Goal: Information Seeking & Learning: Find specific fact

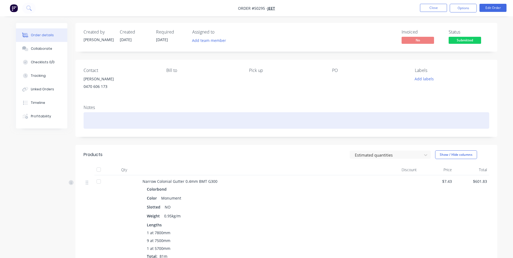
click at [191, 122] on div at bounding box center [287, 120] width 406 height 17
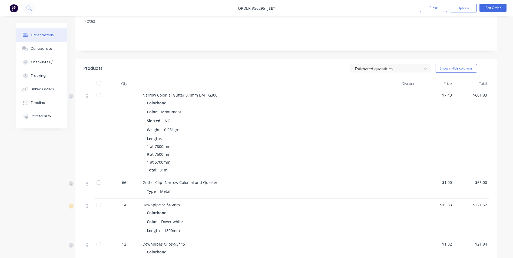
scroll to position [26, 0]
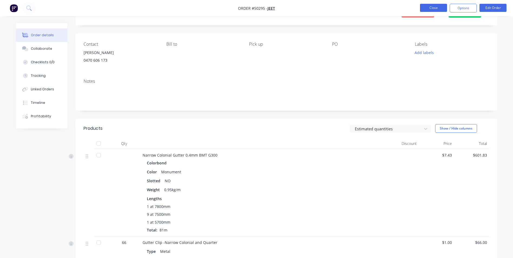
click at [430, 8] on button "Close" at bounding box center [433, 8] width 27 height 8
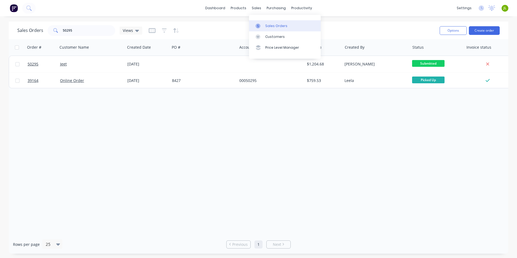
click at [258, 24] on icon at bounding box center [258, 25] width 2 height 3
click at [257, 38] on icon at bounding box center [258, 36] width 5 height 5
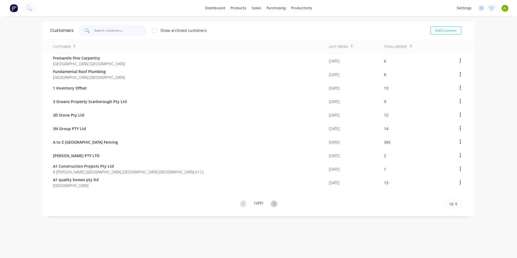
click at [109, 29] on input "text" at bounding box center [120, 30] width 53 height 11
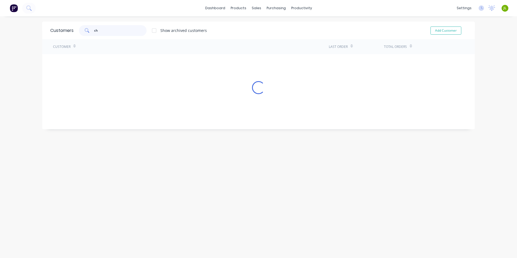
type input "c"
type input "jun chen"
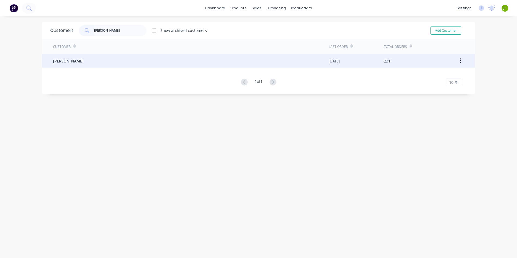
click at [83, 65] on div "Jun Chen" at bounding box center [191, 61] width 276 height 14
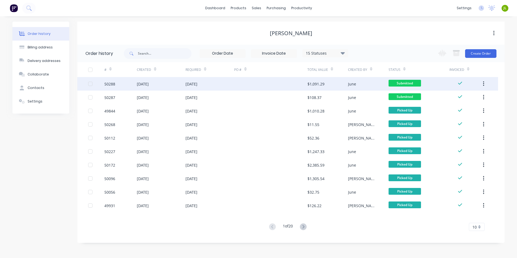
click at [287, 83] on div at bounding box center [270, 84] width 73 height 14
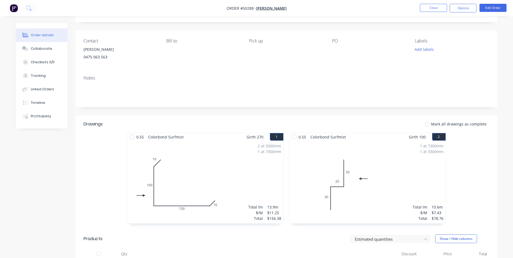
scroll to position [27, 0]
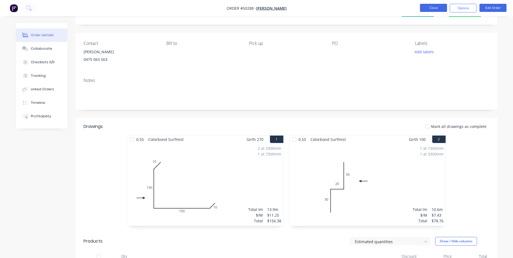
click at [438, 11] on button "Close" at bounding box center [433, 8] width 27 height 8
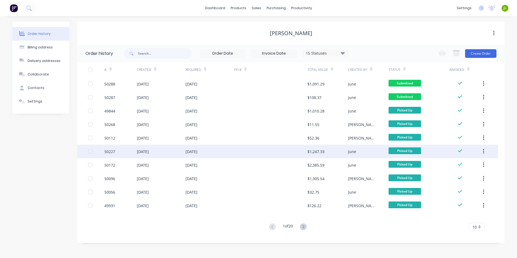
click at [301, 152] on div at bounding box center [270, 152] width 73 height 14
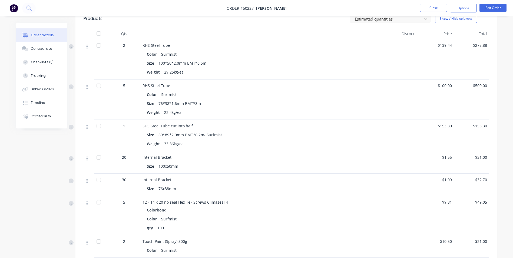
scroll to position [135, 0]
click at [440, 12] on li "Close" at bounding box center [433, 8] width 27 height 9
click at [439, 10] on button "Close" at bounding box center [433, 8] width 27 height 8
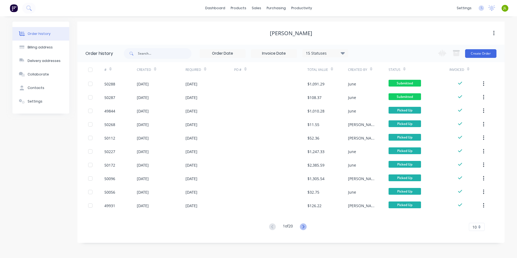
click at [307, 228] on icon at bounding box center [303, 226] width 7 height 7
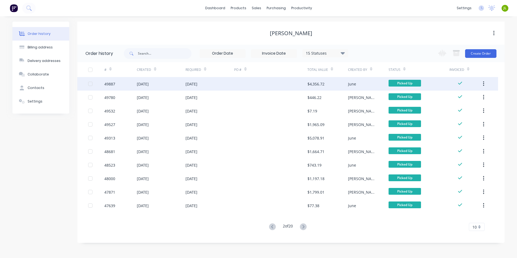
click at [220, 84] on div "09 Oct 2025" at bounding box center [210, 84] width 49 height 14
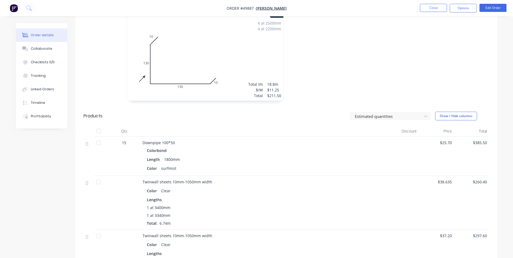
scroll to position [325, 0]
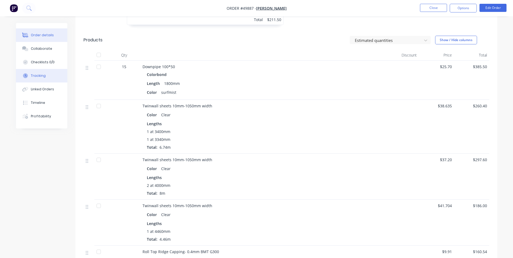
click at [37, 76] on div "Tracking" at bounding box center [38, 75] width 15 height 5
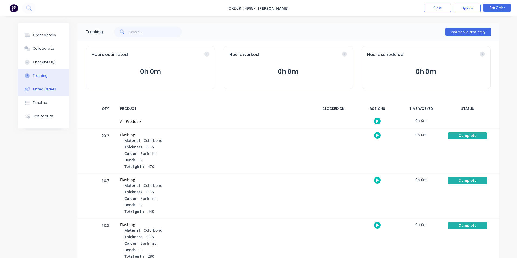
click at [53, 93] on button "Linked Orders" at bounding box center [43, 90] width 51 height 14
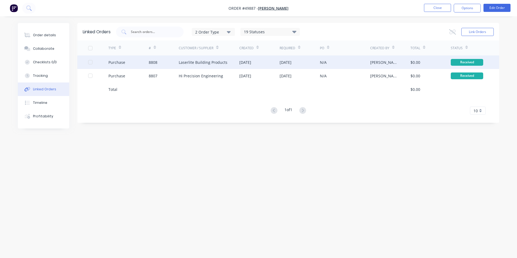
click at [173, 67] on div "8808" at bounding box center [164, 62] width 30 height 14
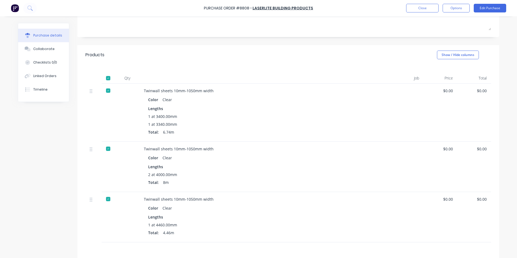
scroll to position [81, 0]
drag, startPoint x: 196, startPoint y: 200, endPoint x: 140, endPoint y: 200, distance: 56.0
click at [140, 200] on div "Twinwall sheets 10mm-1050mm width Color Clear Lengths 1 at 4460.00mm Total: 4.4…" at bounding box center [261, 217] width 243 height 50
copy div "Twinwall sheets 10mm-1050mm width"
click at [292, 6] on link "Laserlite Building Products" at bounding box center [283, 7] width 61 height 5
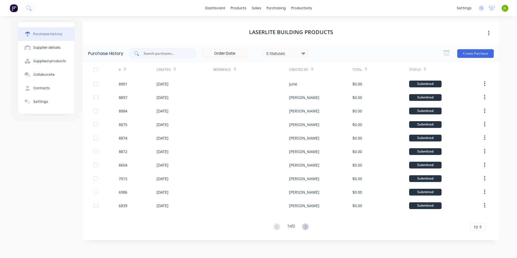
click at [172, 52] on input "text" at bounding box center [165, 53] width 45 height 5
type input "8799"
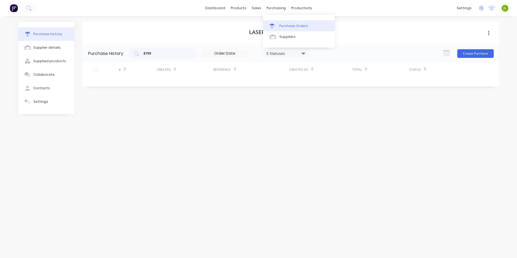
click at [285, 28] on div "Purchase Orders" at bounding box center [293, 26] width 29 height 5
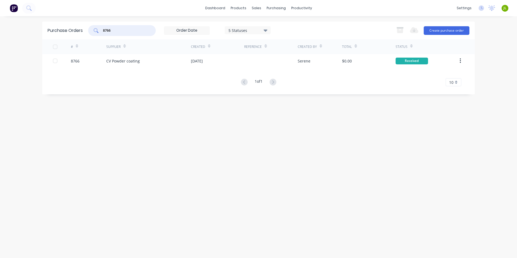
click at [132, 30] on input "8766" at bounding box center [125, 30] width 45 height 5
type input "8799"
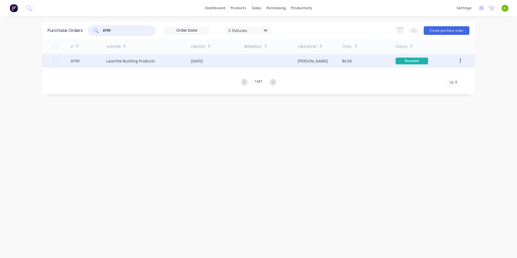
click at [156, 62] on div "Laserlite Building Products" at bounding box center [148, 61] width 85 height 14
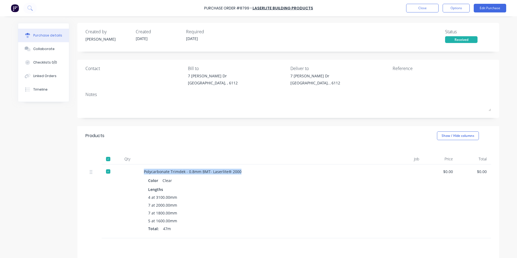
drag, startPoint x: 241, startPoint y: 173, endPoint x: 140, endPoint y: 174, distance: 101.2
click at [140, 174] on div "Polycarbonate Trimdek - 0.8mm BMT- Laserlite® 2000 Color Clear Lengths 4 at 310…" at bounding box center [261, 201] width 243 height 74
copy div "Polycarbonate Trimdek - 0.8mm BMT- Laserlite® 2000"
click at [289, 8] on link "Laserlite Building Products" at bounding box center [283, 7] width 61 height 5
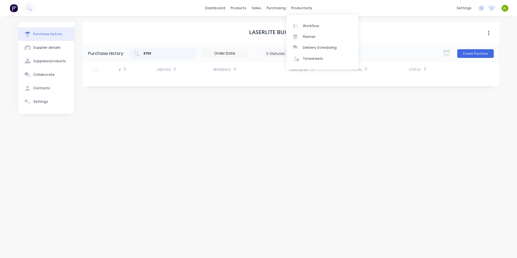
click at [275, 54] on div "5 Statuses" at bounding box center [285, 53] width 39 height 6
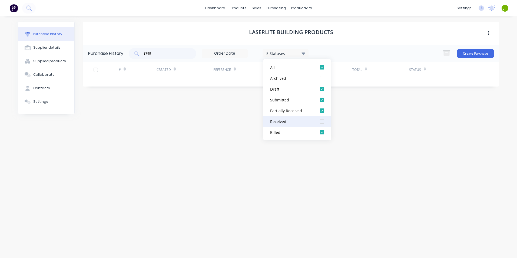
click at [324, 120] on div at bounding box center [322, 121] width 11 height 11
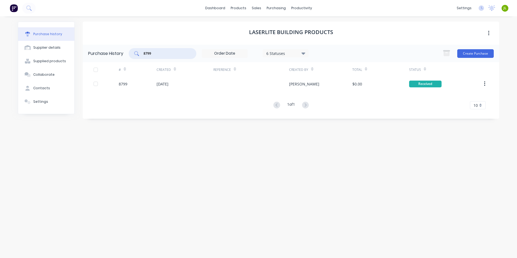
drag, startPoint x: 158, startPoint y: 55, endPoint x: 146, endPoint y: 54, distance: 12.2
click at [146, 54] on input "8799" at bounding box center [165, 53] width 45 height 5
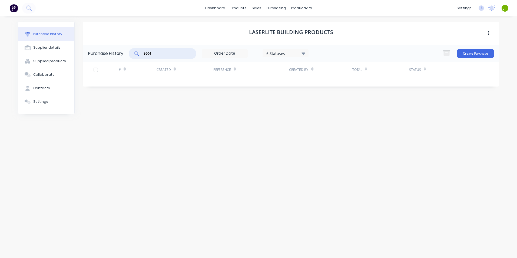
type input "8604"
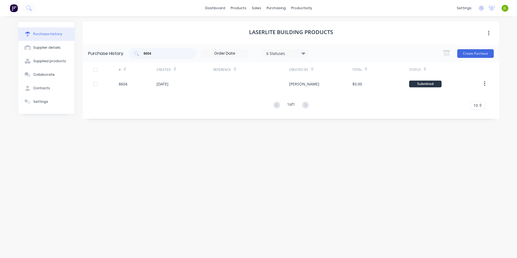
click at [203, 130] on div "Laserlite Building Products Purchase History 8604 6 Statuses 6 Statuses Create …" at bounding box center [291, 135] width 417 height 226
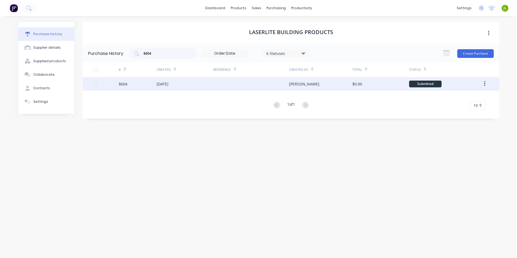
click at [202, 83] on div "08 Sep 2025" at bounding box center [185, 84] width 57 height 14
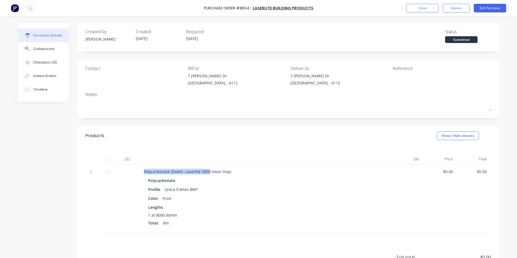
drag, startPoint x: 206, startPoint y: 170, endPoint x: 137, endPoint y: 166, distance: 69.4
click at [137, 166] on div "Polycarbonate Sheets- Laserlite 3000 (Heat Stop) Polycarbonate Profile Greca 0.…" at bounding box center [288, 198] width 406 height 68
copy div "Polycarbonate Sheets- Laserlite 3000"
